Goal: Information Seeking & Learning: Learn about a topic

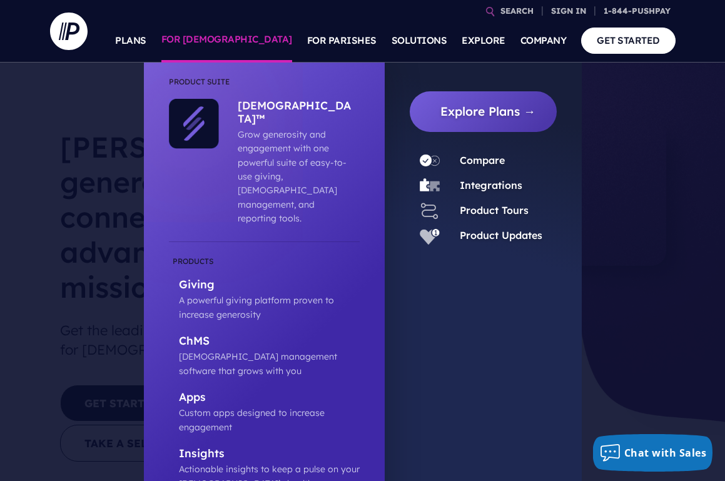
click at [259, 43] on link "FOR [DEMOGRAPHIC_DATA]" at bounding box center [226, 41] width 131 height 44
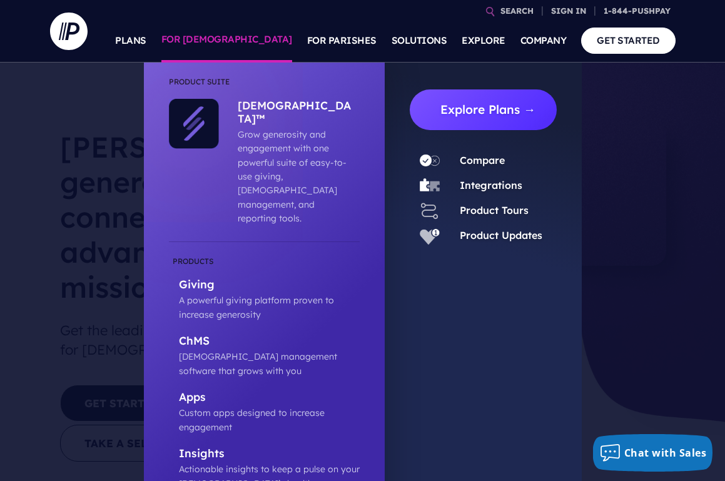
click at [492, 101] on link "Explore Plans →" at bounding box center [488, 110] width 137 height 41
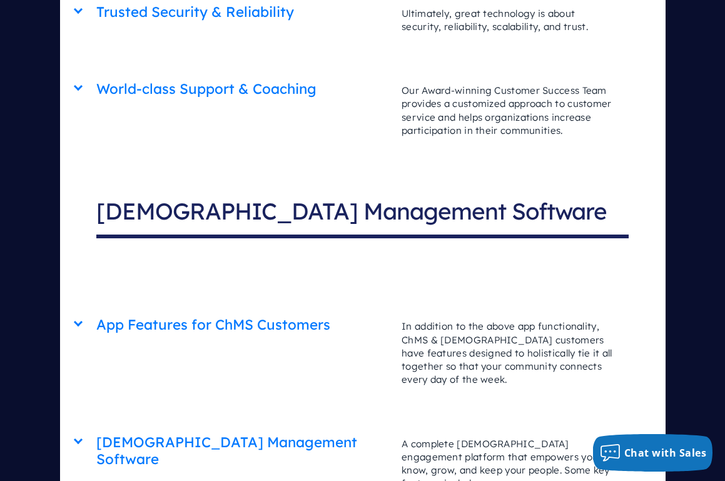
scroll to position [4035, 0]
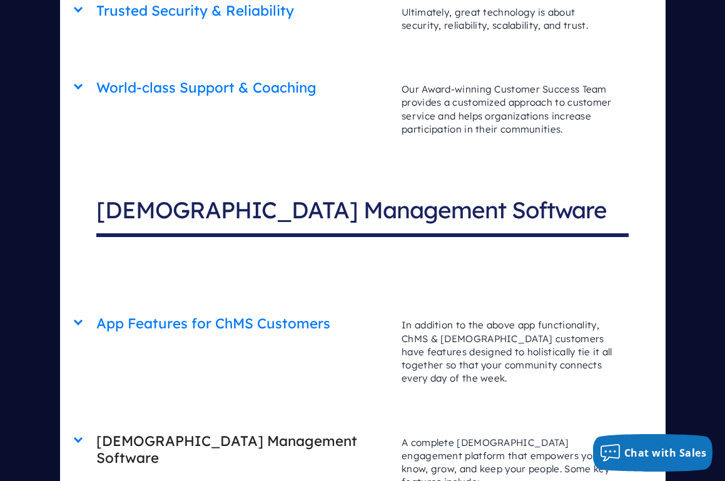
click at [228, 426] on h2 "[DEMOGRAPHIC_DATA] Management Software" at bounding box center [243, 450] width 294 height 49
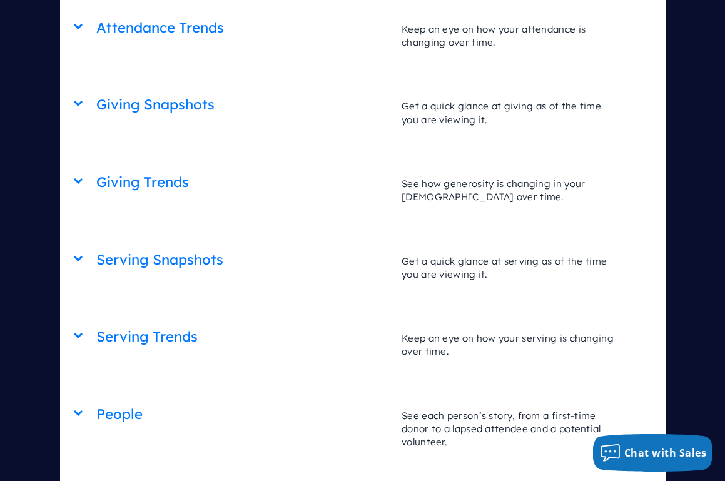
scroll to position [5669, 0]
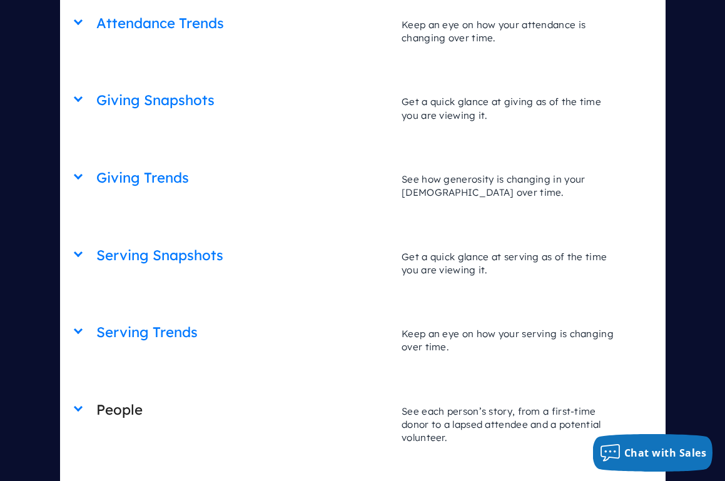
click at [111, 394] on h2 "People" at bounding box center [243, 410] width 294 height 32
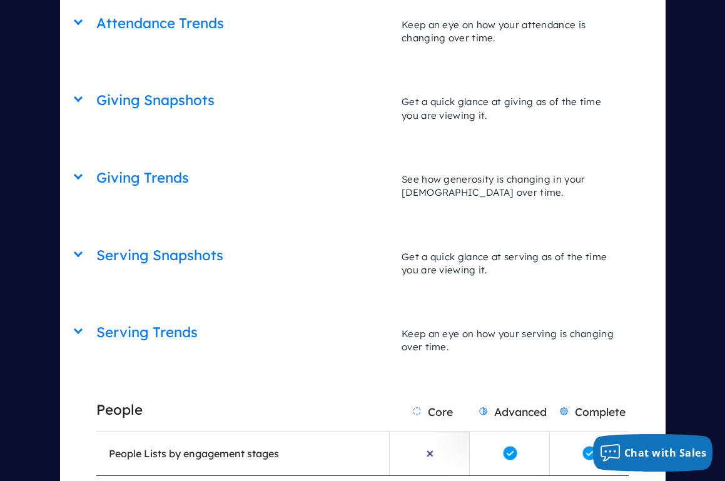
click at [120, 394] on h2 "People" at bounding box center [243, 410] width 294 height 32
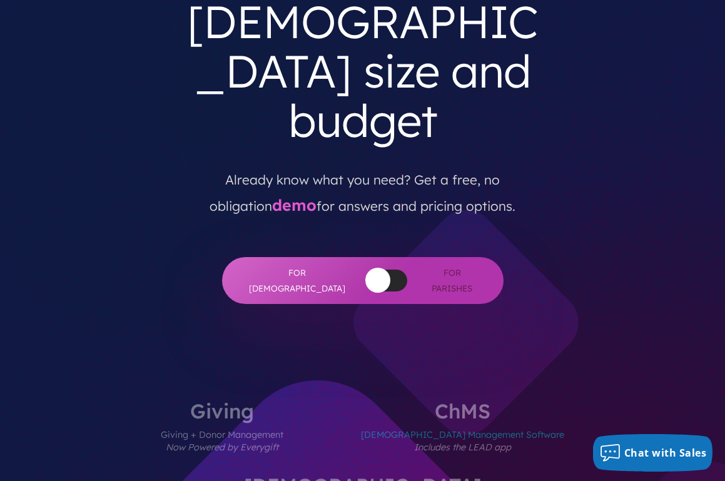
scroll to position [0, 0]
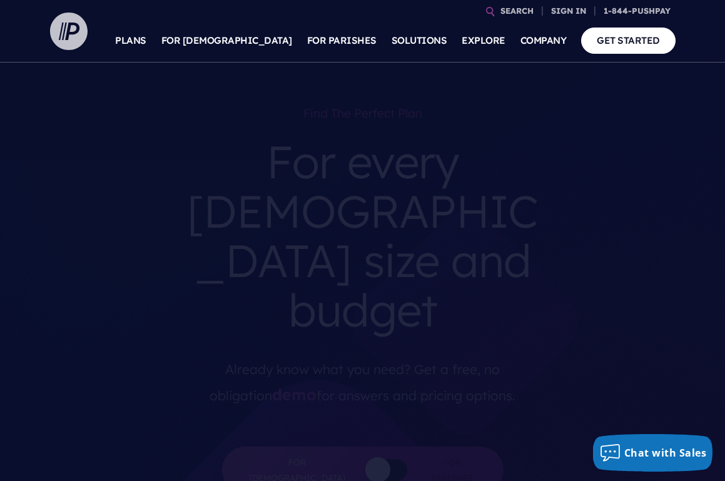
click at [65, 26] on img at bounding box center [69, 32] width 38 height 38
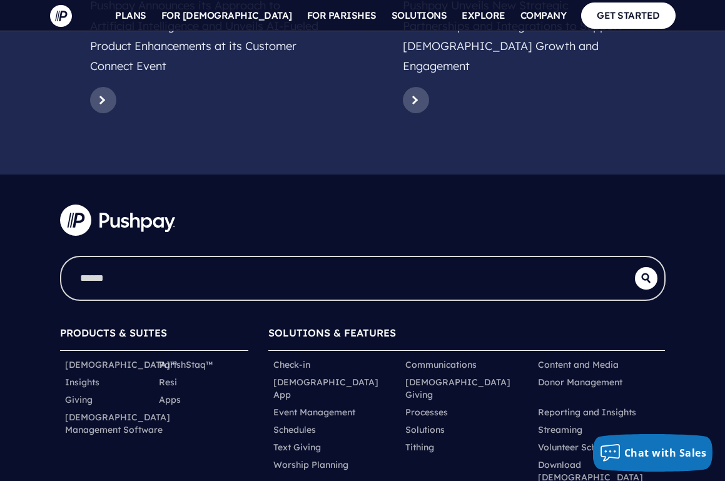
scroll to position [6082, 0]
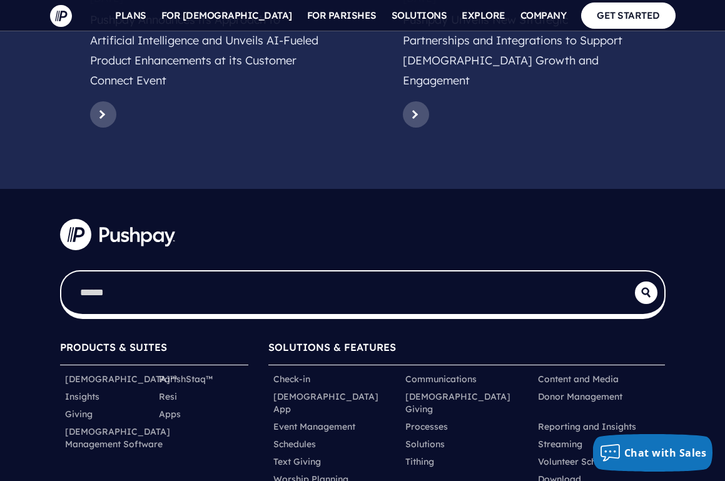
click at [210, 272] on input "search" at bounding box center [348, 293] width 574 height 43
type input "**********"
click at [635, 282] on button "submit" at bounding box center [646, 293] width 23 height 23
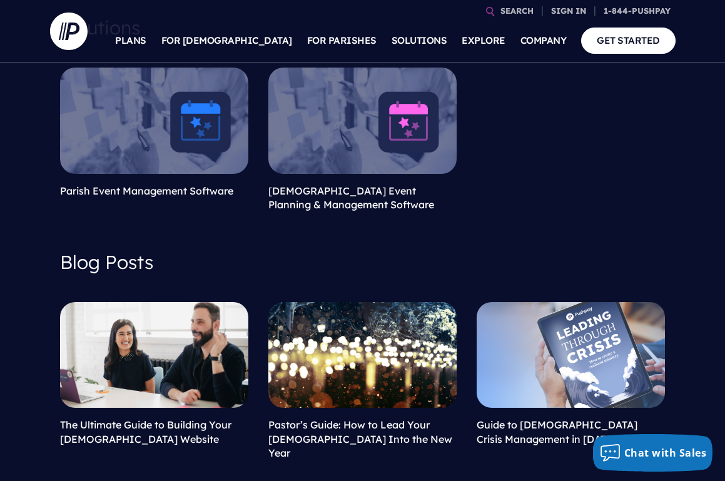
scroll to position [152, 0]
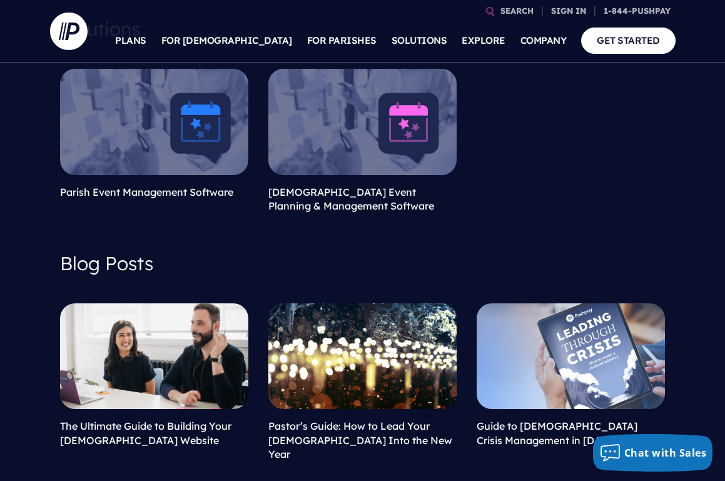
click at [364, 86] on link at bounding box center [363, 122] width 188 height 106
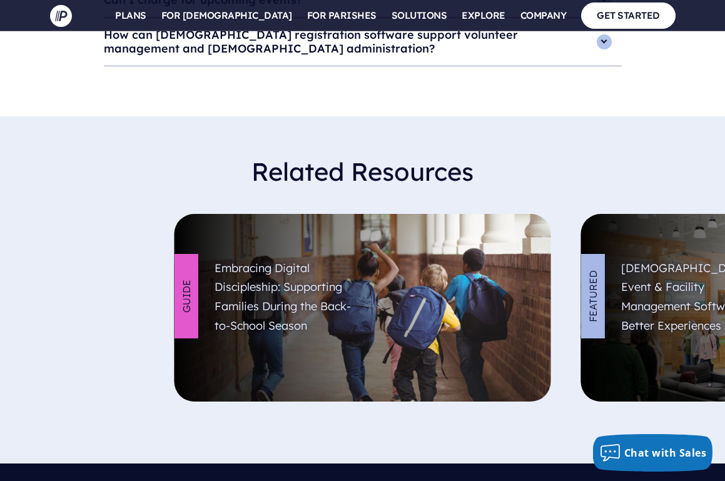
scroll to position [4307, 0]
